Goal: Information Seeking & Learning: Learn about a topic

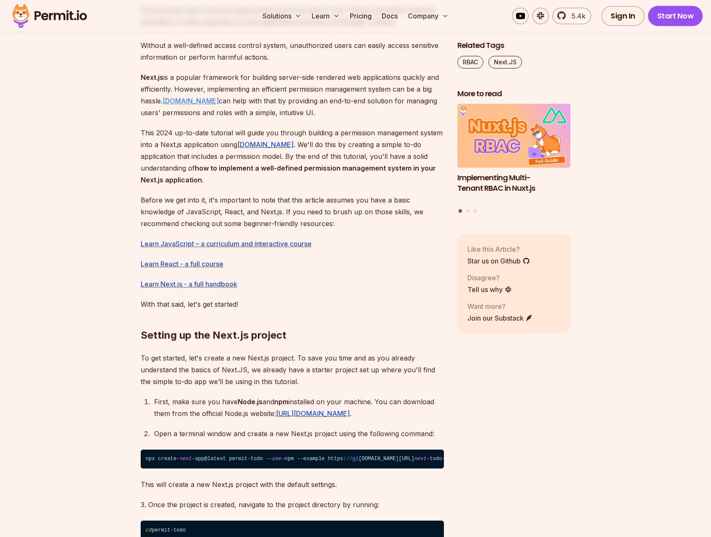
click at [175, 100] on link "Permit.io" at bounding box center [191, 101] width 56 height 8
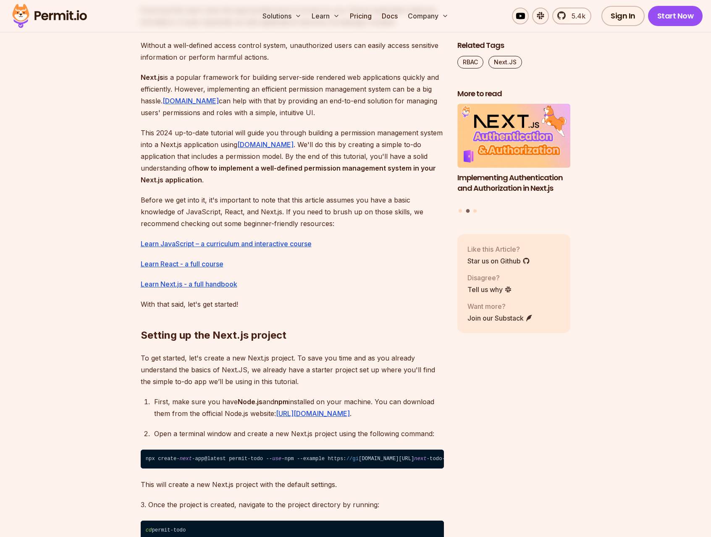
click at [290, 303] on h2 "Setting up the Next.js project" at bounding box center [292, 318] width 303 height 47
click at [337, 303] on h2 "Setting up the Next.js project" at bounding box center [292, 318] width 303 height 47
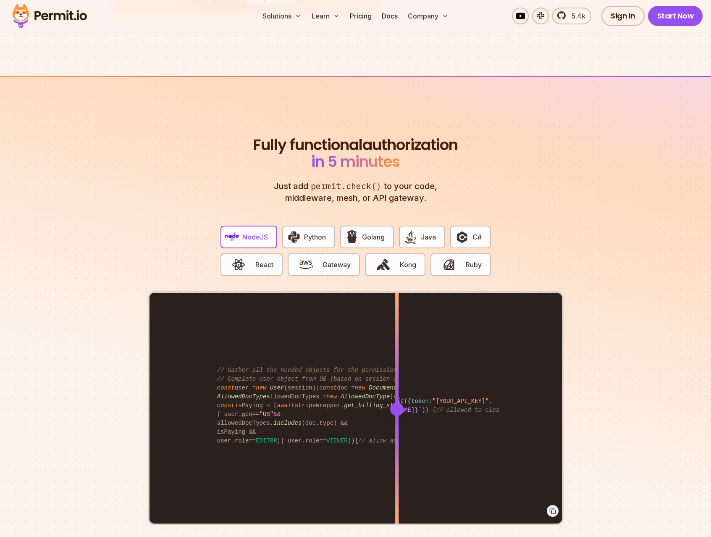
scroll to position [1715, 0]
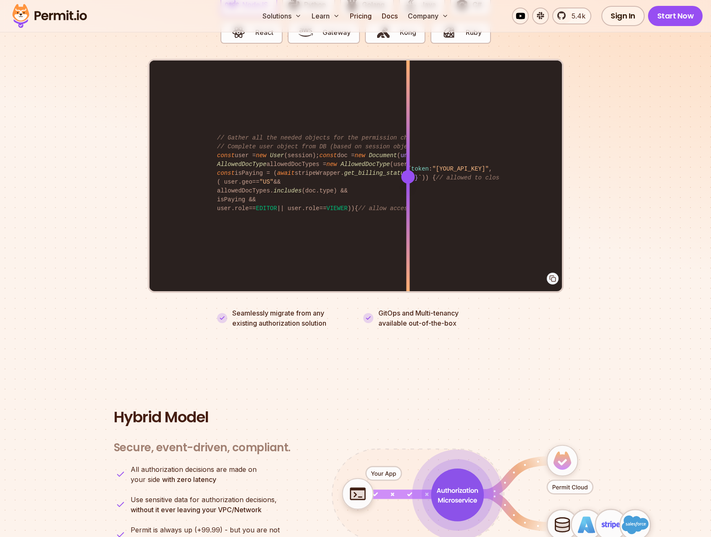
drag, startPoint x: 388, startPoint y: 172, endPoint x: 325, endPoint y: 184, distance: 64.1
click at [408, 176] on div at bounding box center [407, 176] width 3 height 232
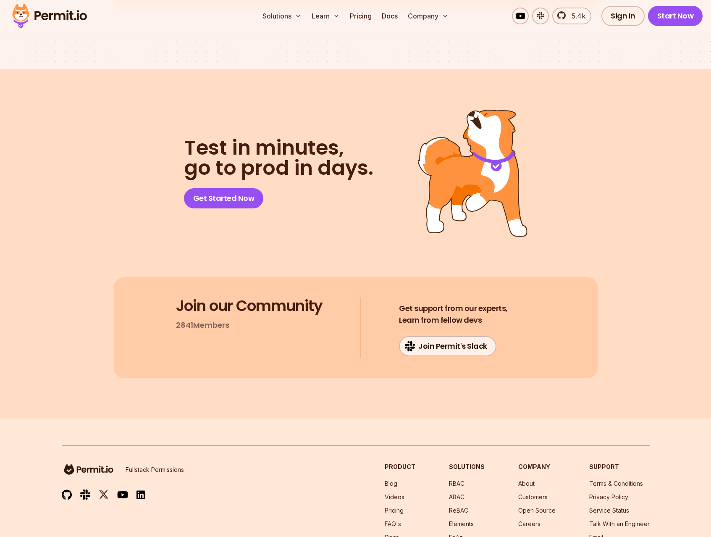
scroll to position [4286, 0]
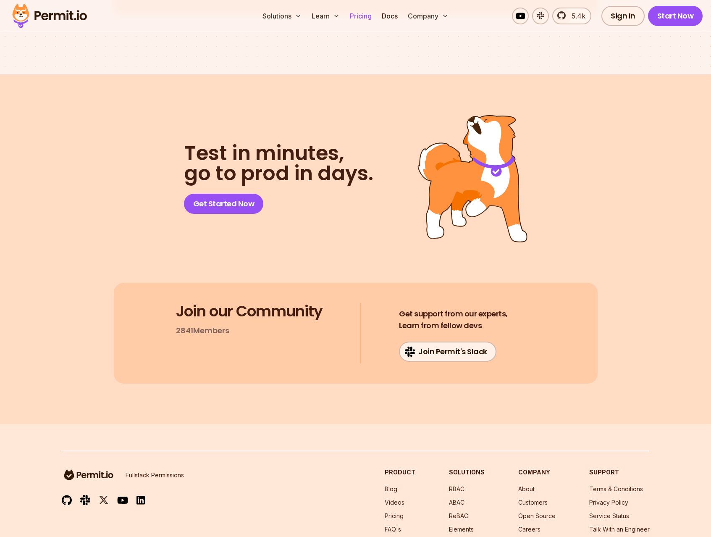
click at [360, 18] on link "Pricing" at bounding box center [361, 16] width 29 height 17
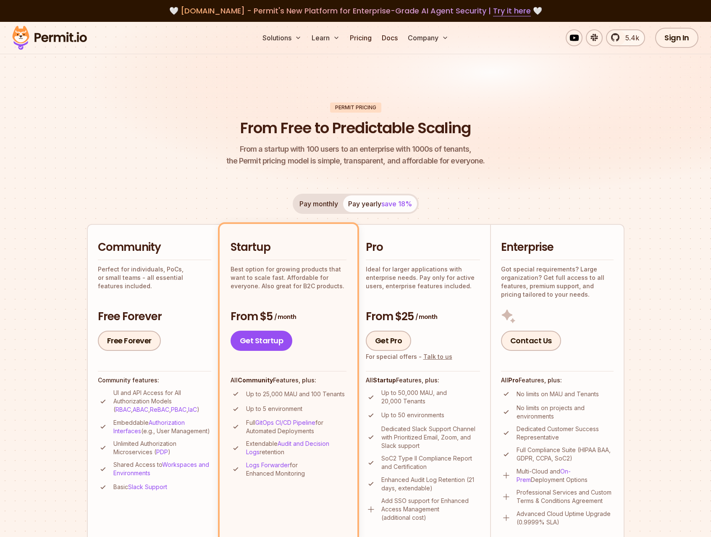
click at [242, 166] on p "From a startup with 100 users to an enterprise with 1000s of tenants, the Permi…" at bounding box center [355, 155] width 259 height 24
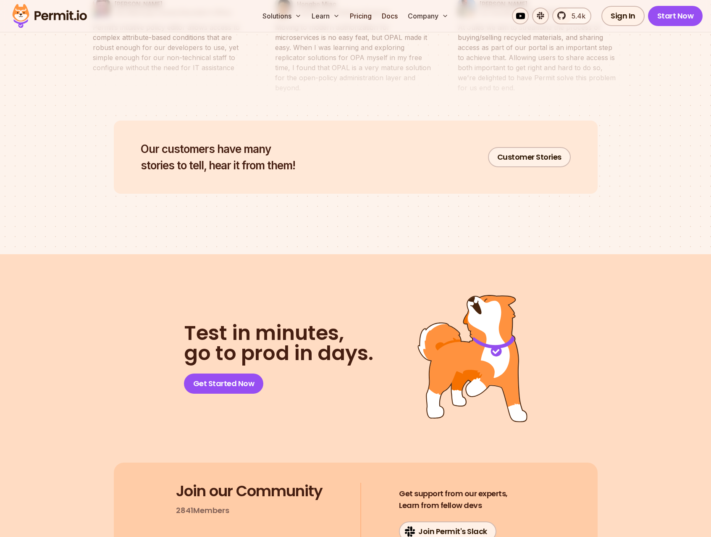
scroll to position [4112, 0]
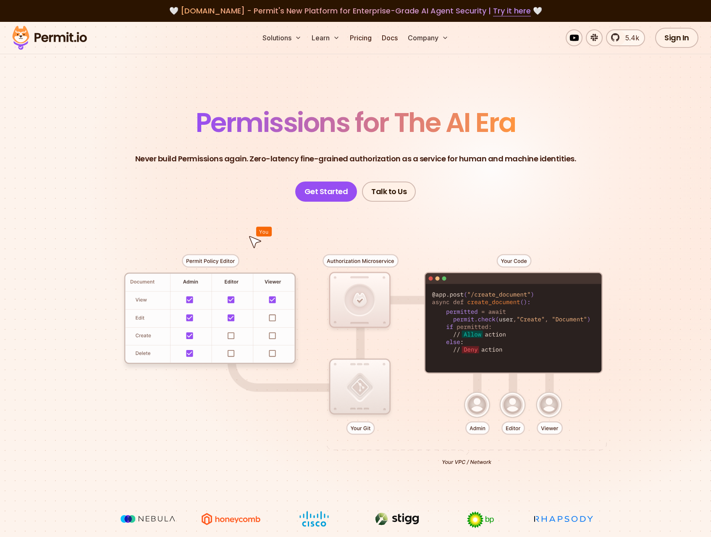
drag, startPoint x: 211, startPoint y: 290, endPoint x: 293, endPoint y: 330, distance: 91.1
click at [295, 326] on div at bounding box center [356, 356] width 588 height 309
click at [355, 33] on link "Pricing" at bounding box center [361, 37] width 29 height 17
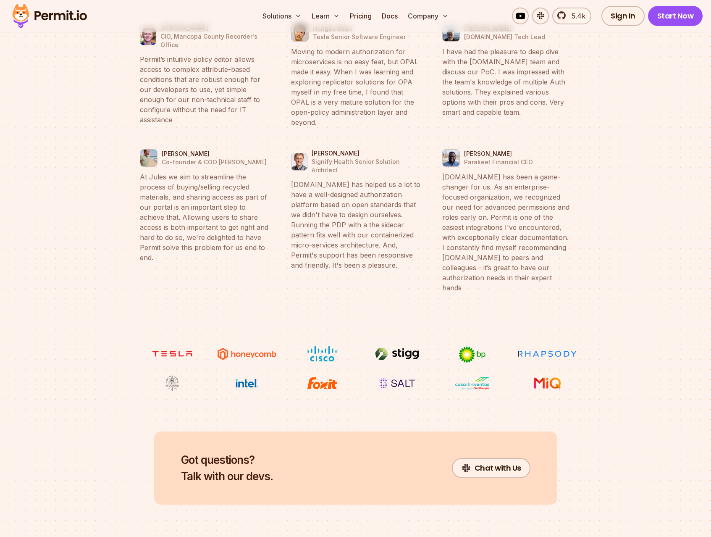
scroll to position [3218, 0]
